Goal: Information Seeking & Learning: Learn about a topic

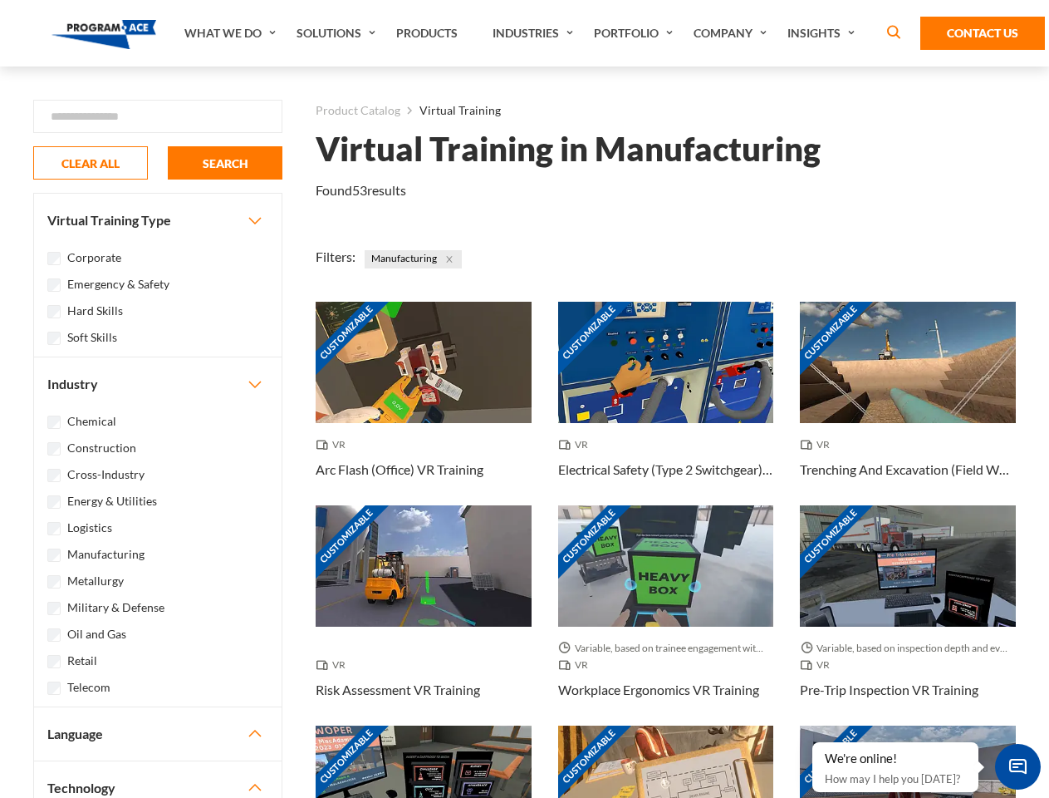
click at [232, 33] on link "What We Do" at bounding box center [232, 33] width 112 height 66
click at [338, 33] on link "Solutions" at bounding box center [338, 33] width 100 height 66
click at [535, 33] on link "Industries" at bounding box center [534, 33] width 101 height 66
click at [734, 33] on link "Company" at bounding box center [733, 33] width 94 height 66
click at [824, 33] on link "Insights" at bounding box center [823, 33] width 88 height 66
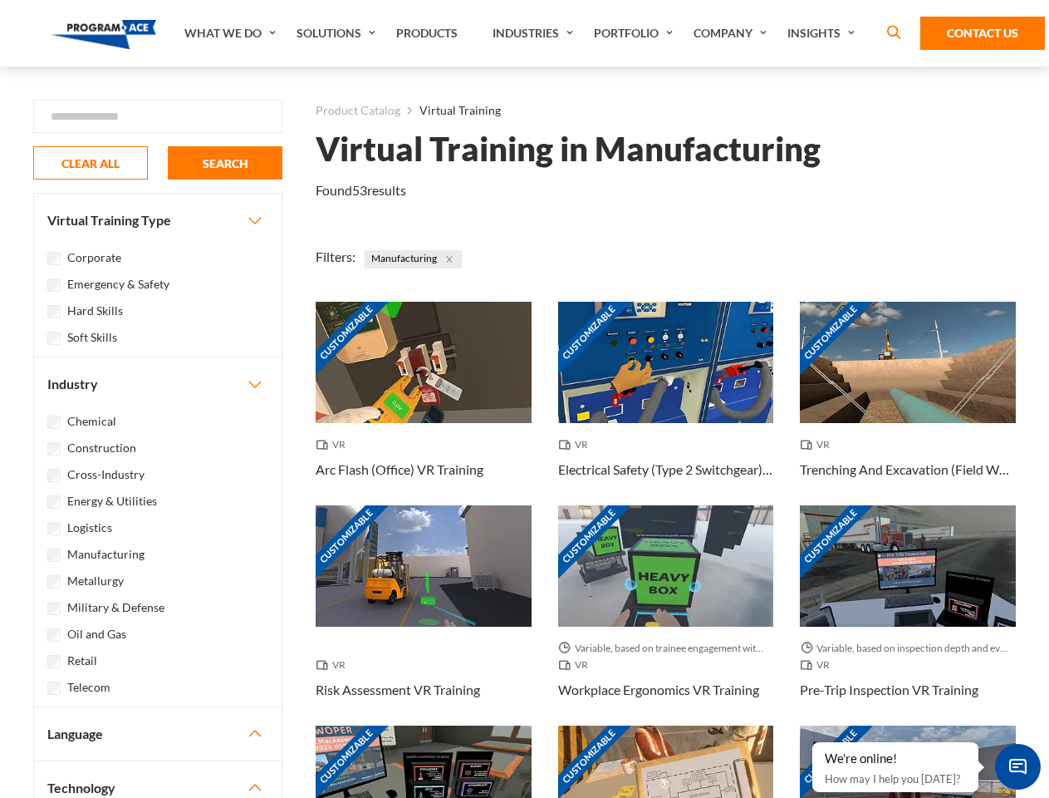
click at [0, 0] on div "Blog White Papers News" at bounding box center [0, 0] width 0 height 0
click at [0, 0] on strong "How Virtual Learning Can Enhance Workforce Productivity: A Guide for L&D Manage…" at bounding box center [0, 0] width 0 height 0
click at [1018, 766] on span "Minimize live chat window" at bounding box center [1018, 766] width 61 height 61
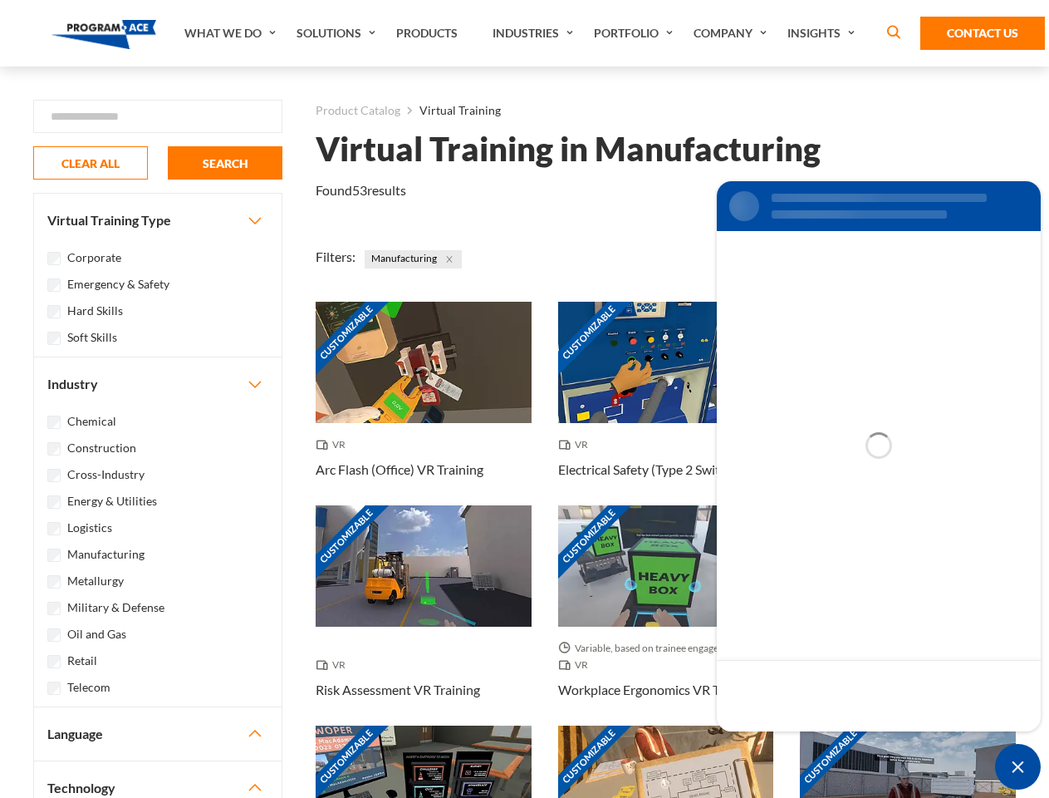
click at [814, 743] on div "Customizable" at bounding box center [908, 785] width 216 height 121
